Goal: Use online tool/utility: Utilize a website feature to perform a specific function

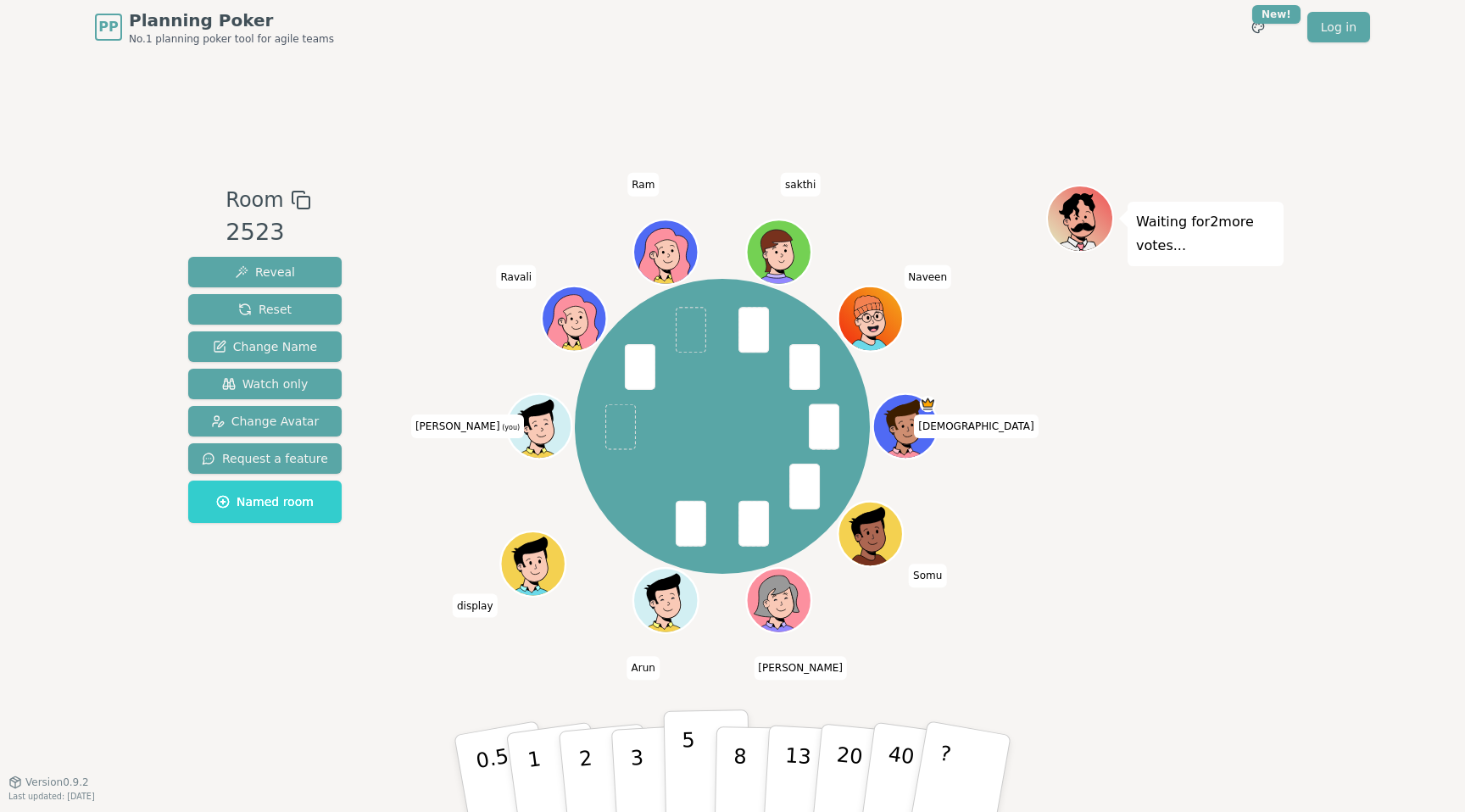
click at [701, 732] on button "5" at bounding box center [708, 774] width 87 height 129
click at [704, 745] on button "5" at bounding box center [708, 774] width 87 height 129
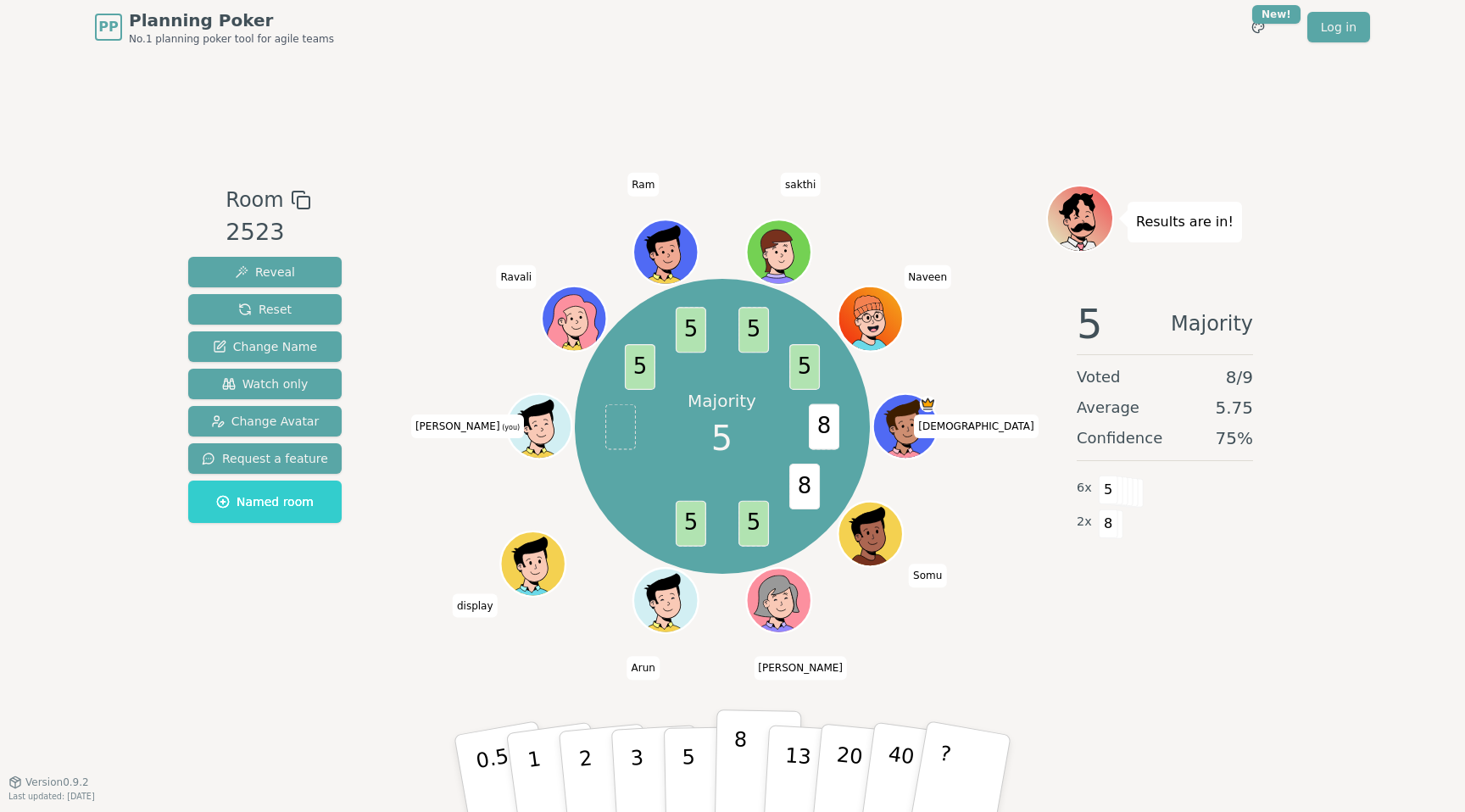
click at [748, 778] on button "8" at bounding box center [758, 774] width 87 height 129
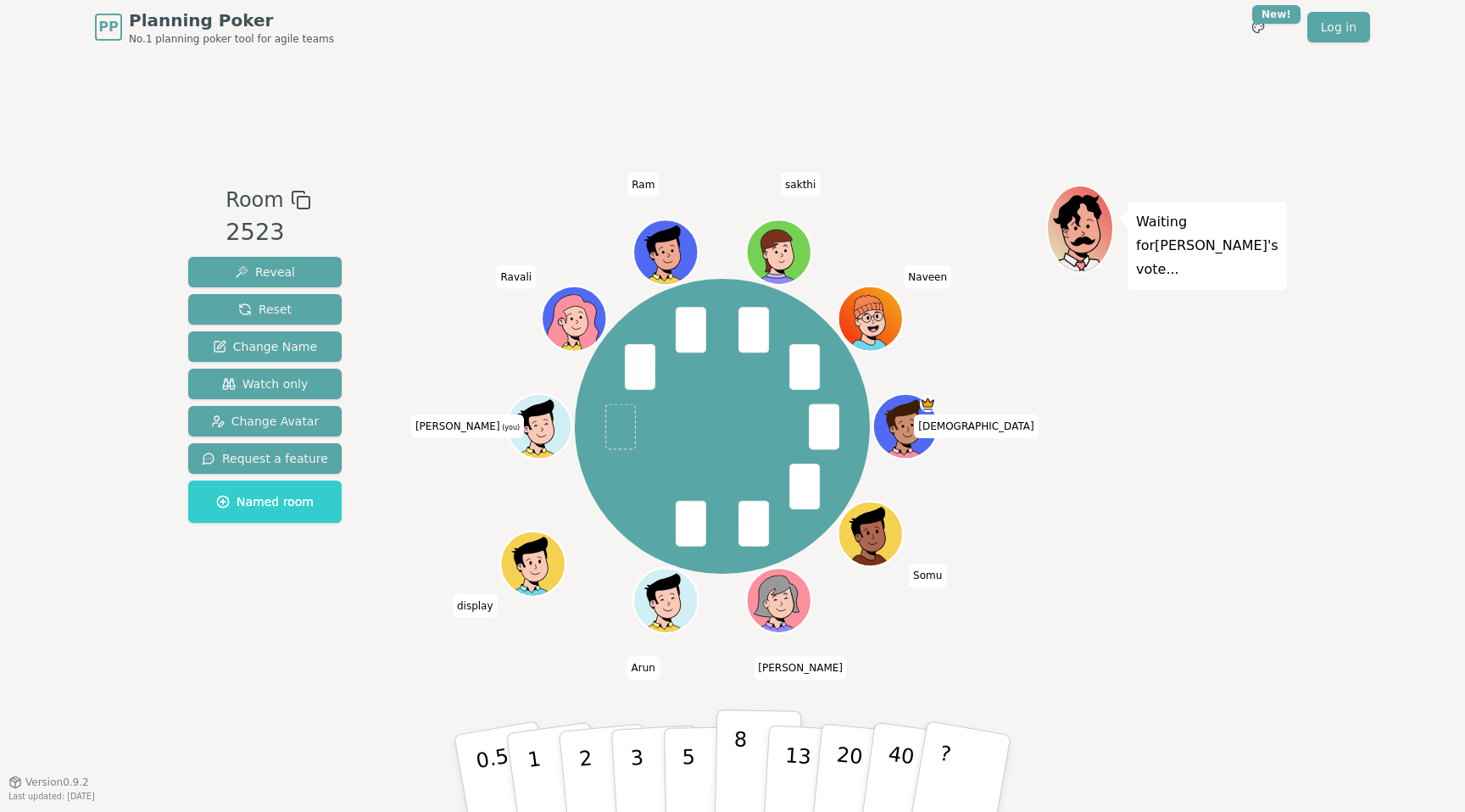
click at [743, 743] on p "8" at bounding box center [740, 773] width 14 height 92
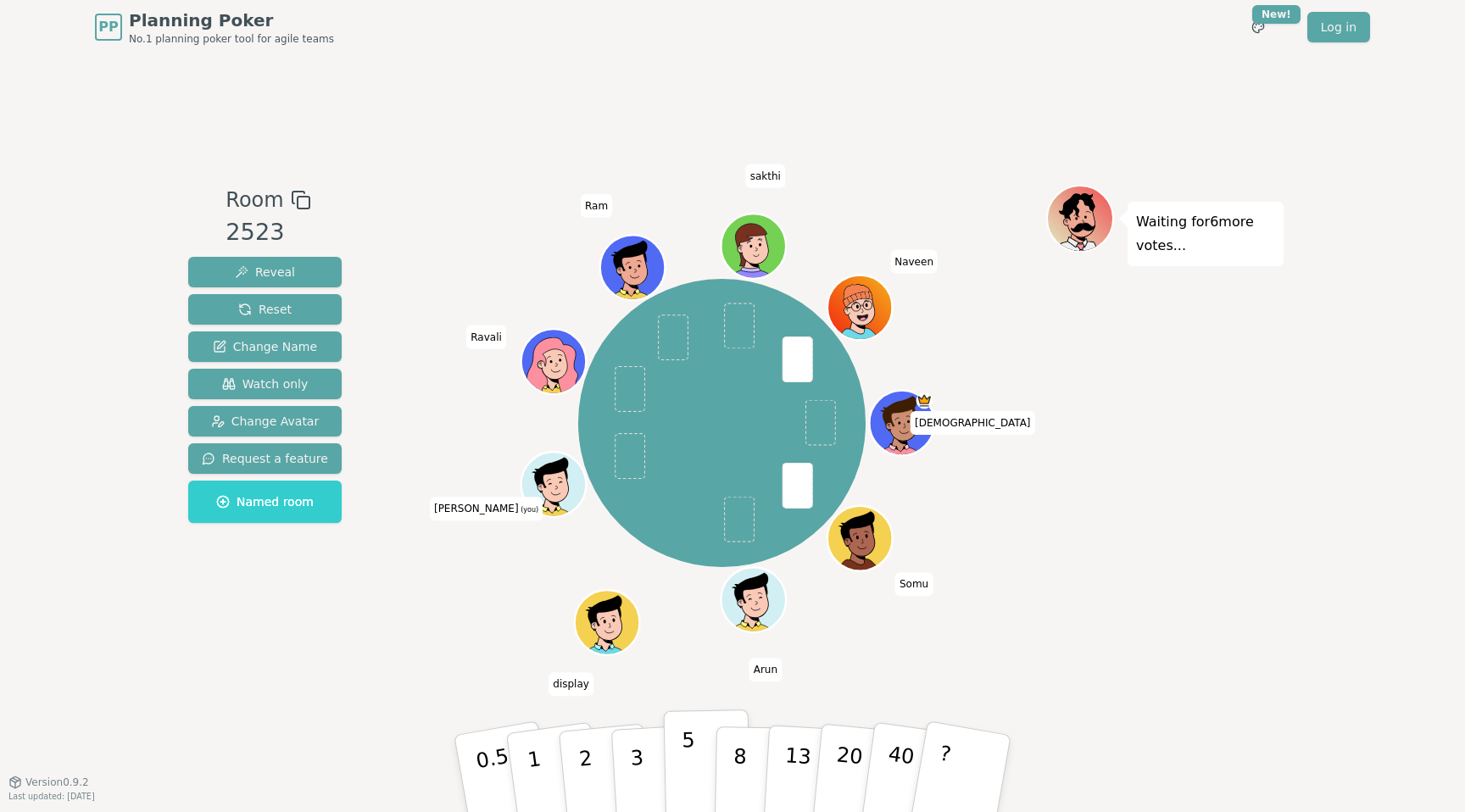
click at [702, 766] on button "5" at bounding box center [708, 774] width 87 height 129
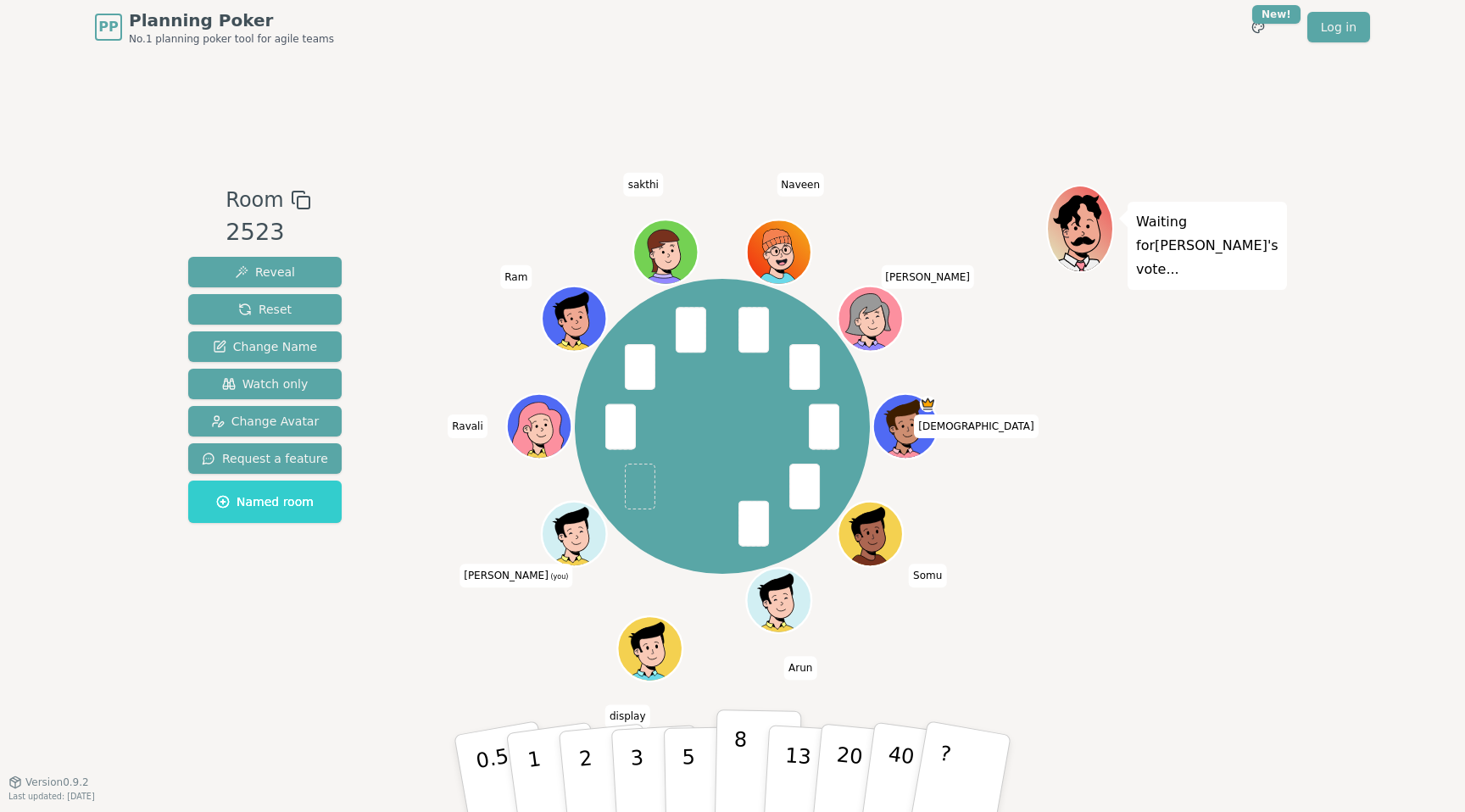
click at [729, 769] on button "8" at bounding box center [758, 774] width 87 height 129
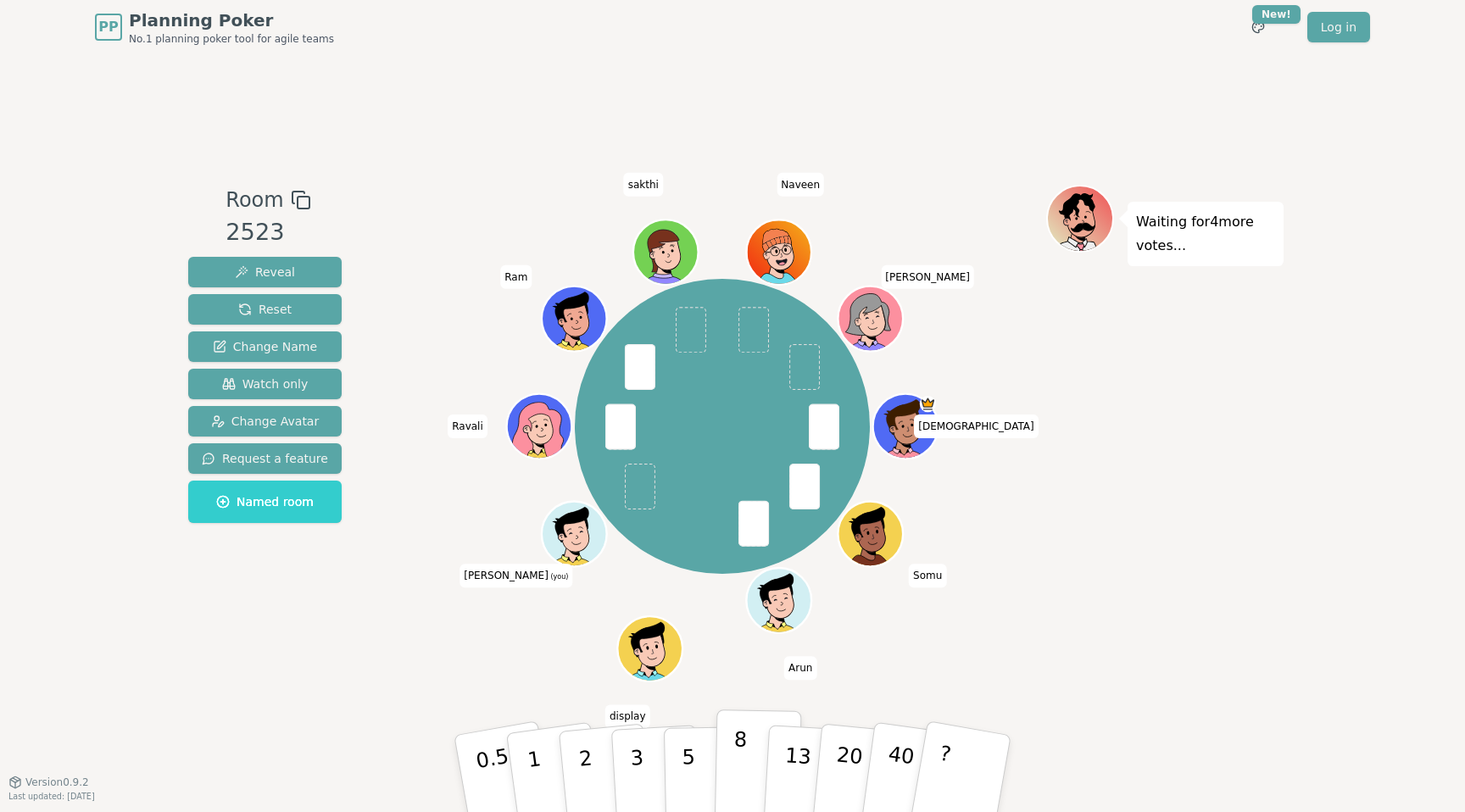
click at [736, 760] on p "8" at bounding box center [740, 773] width 14 height 92
click at [750, 753] on button "8" at bounding box center [758, 774] width 87 height 129
